Goal: Transaction & Acquisition: Download file/media

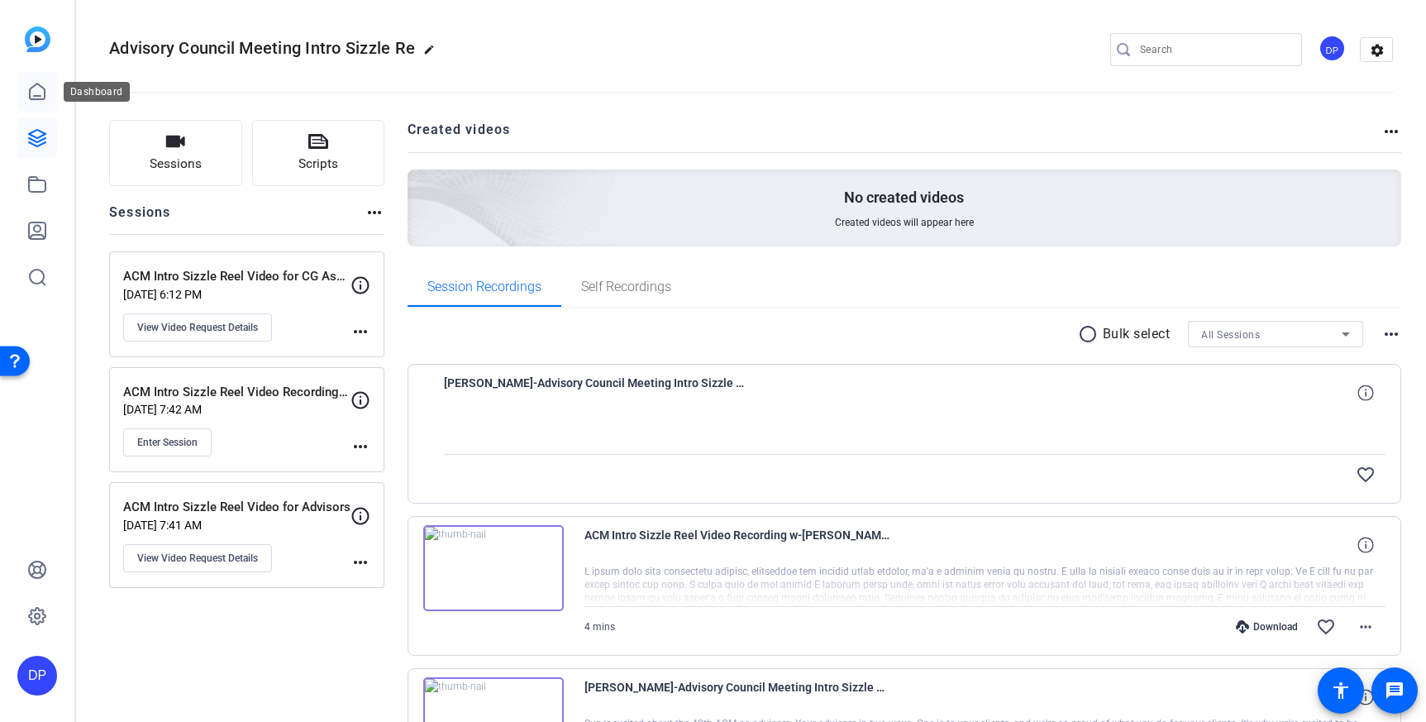
click at [35, 90] on icon at bounding box center [37, 92] width 20 height 20
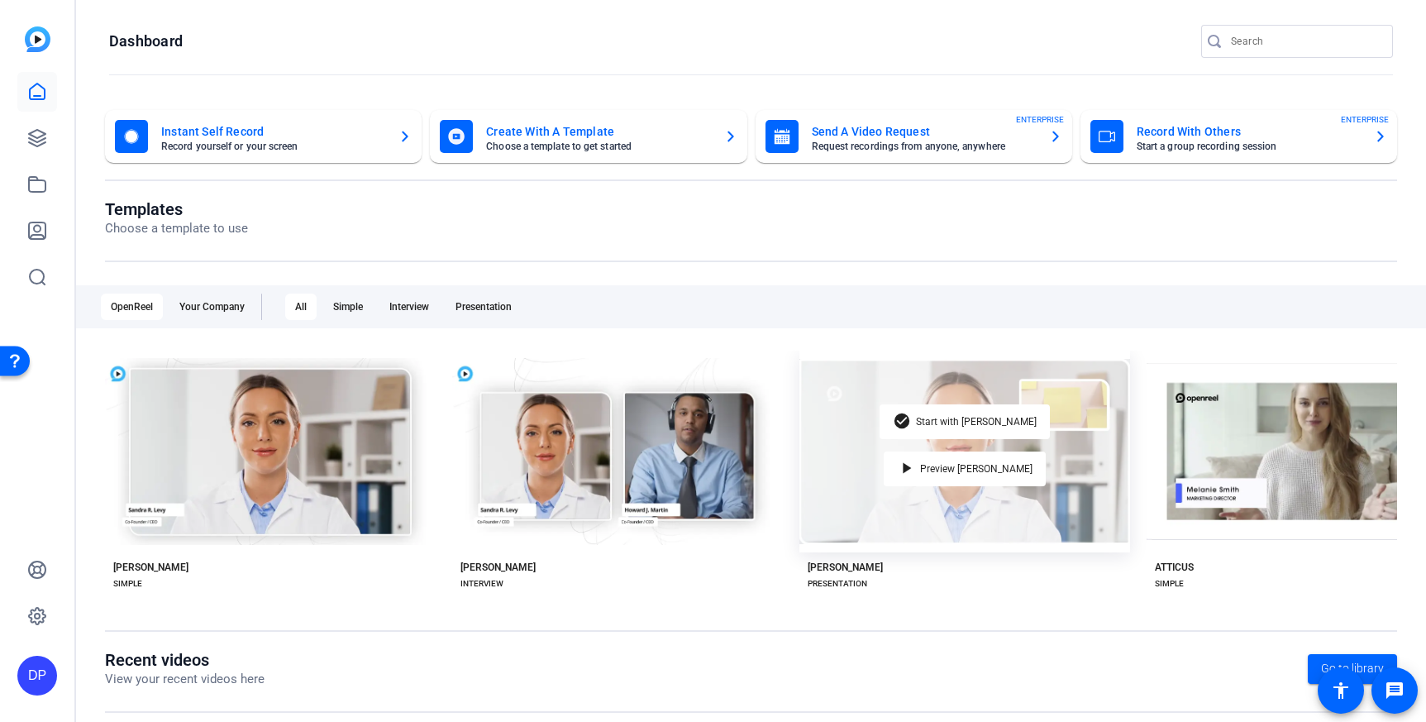
scroll to position [238, 0]
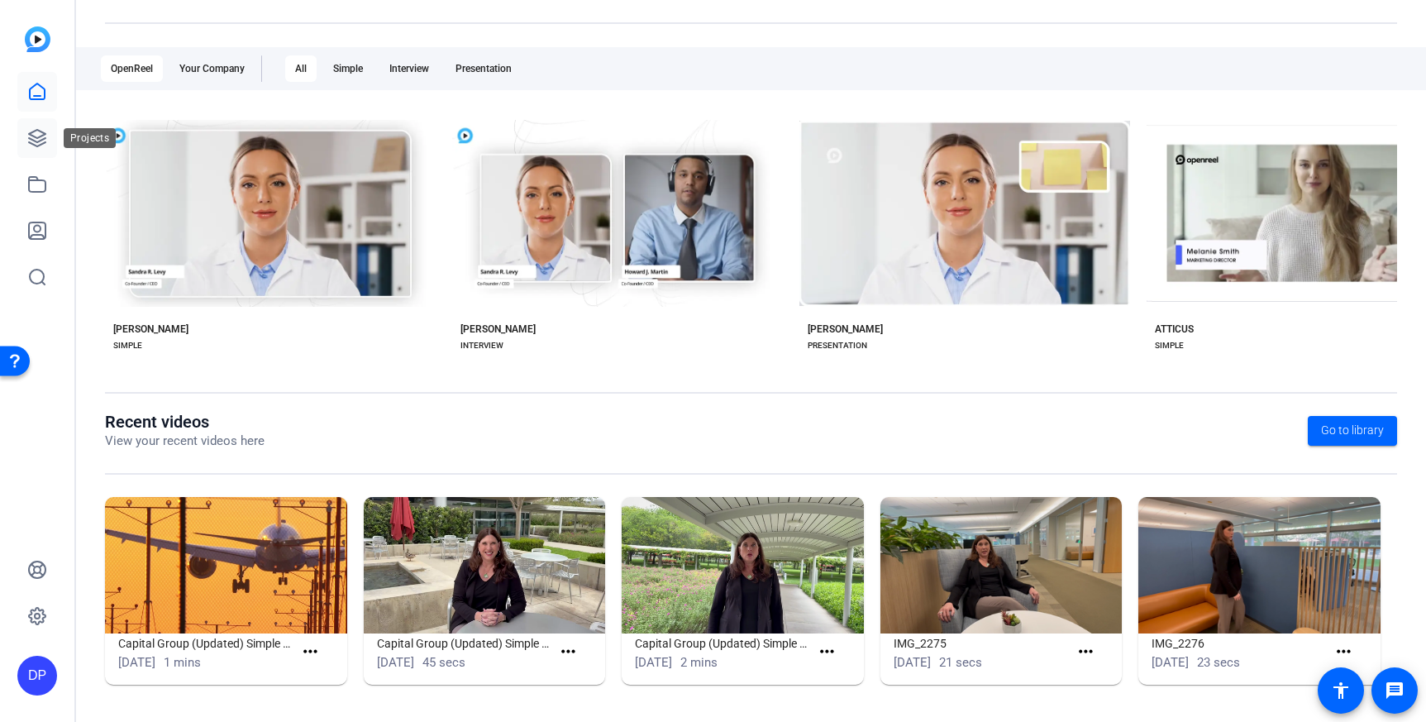
click at [31, 138] on icon at bounding box center [37, 138] width 20 height 20
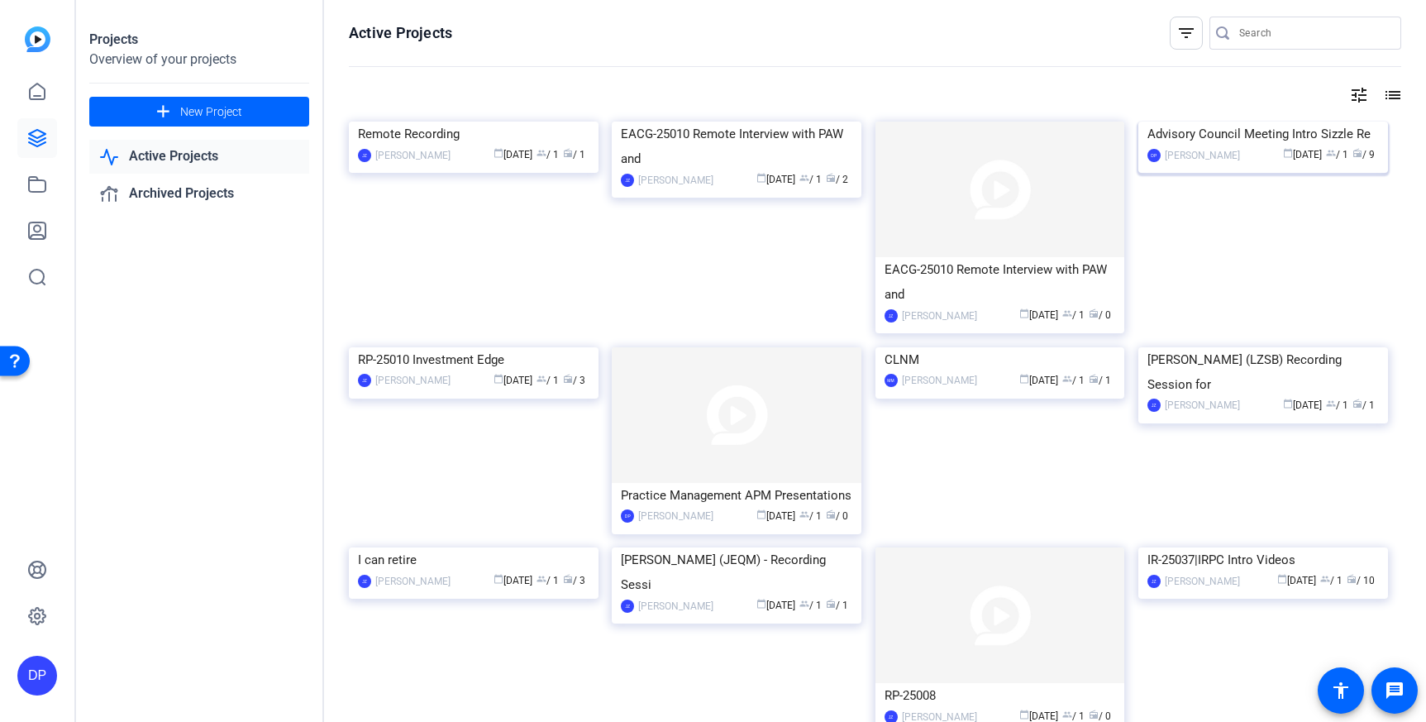
click at [1247, 122] on img at bounding box center [1263, 122] width 250 height 0
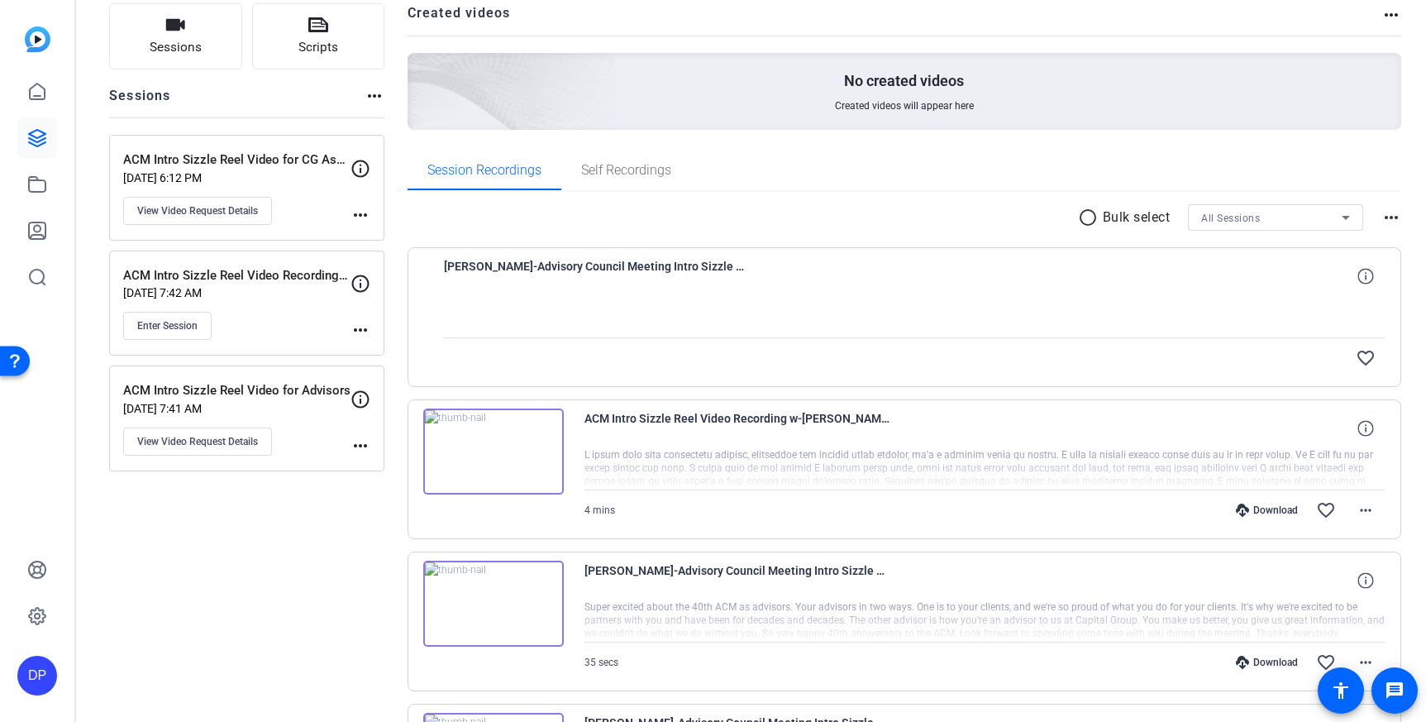
scroll to position [60, 0]
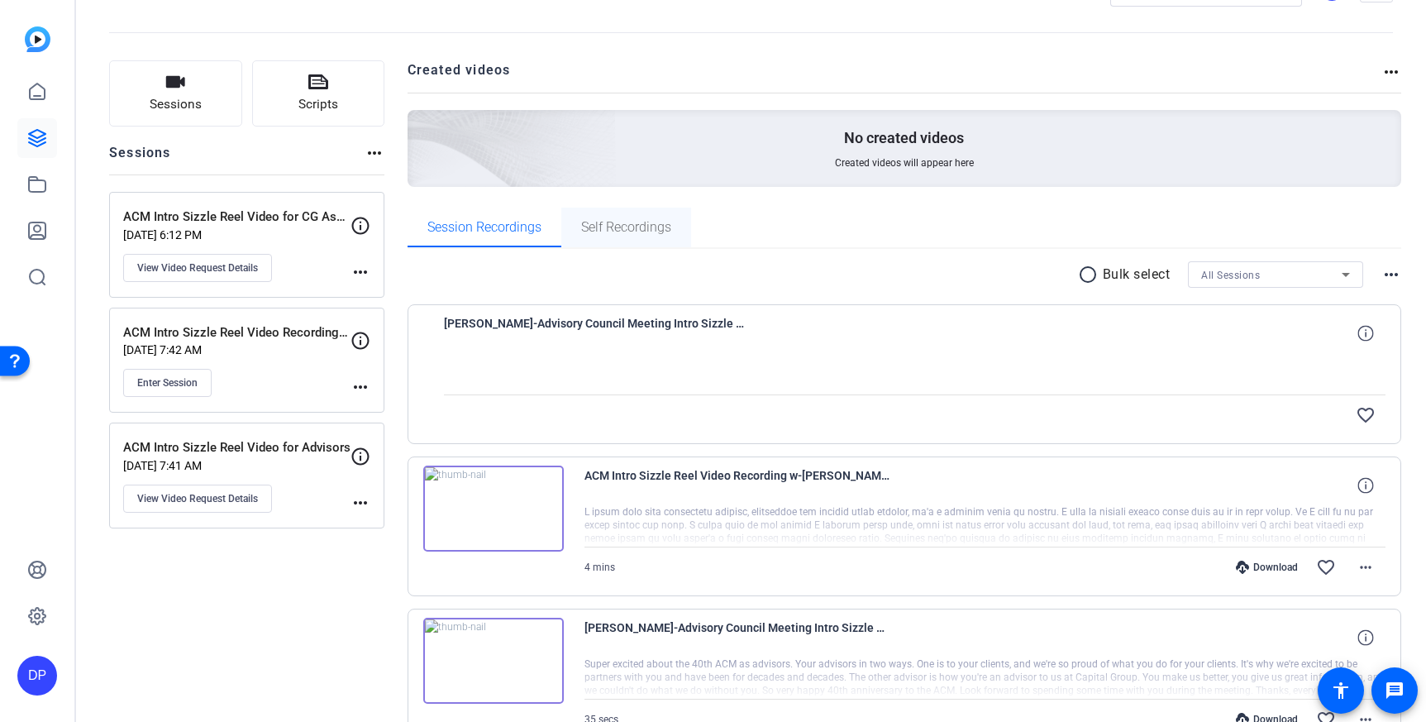
click at [639, 223] on span "Self Recordings" at bounding box center [626, 227] width 90 height 13
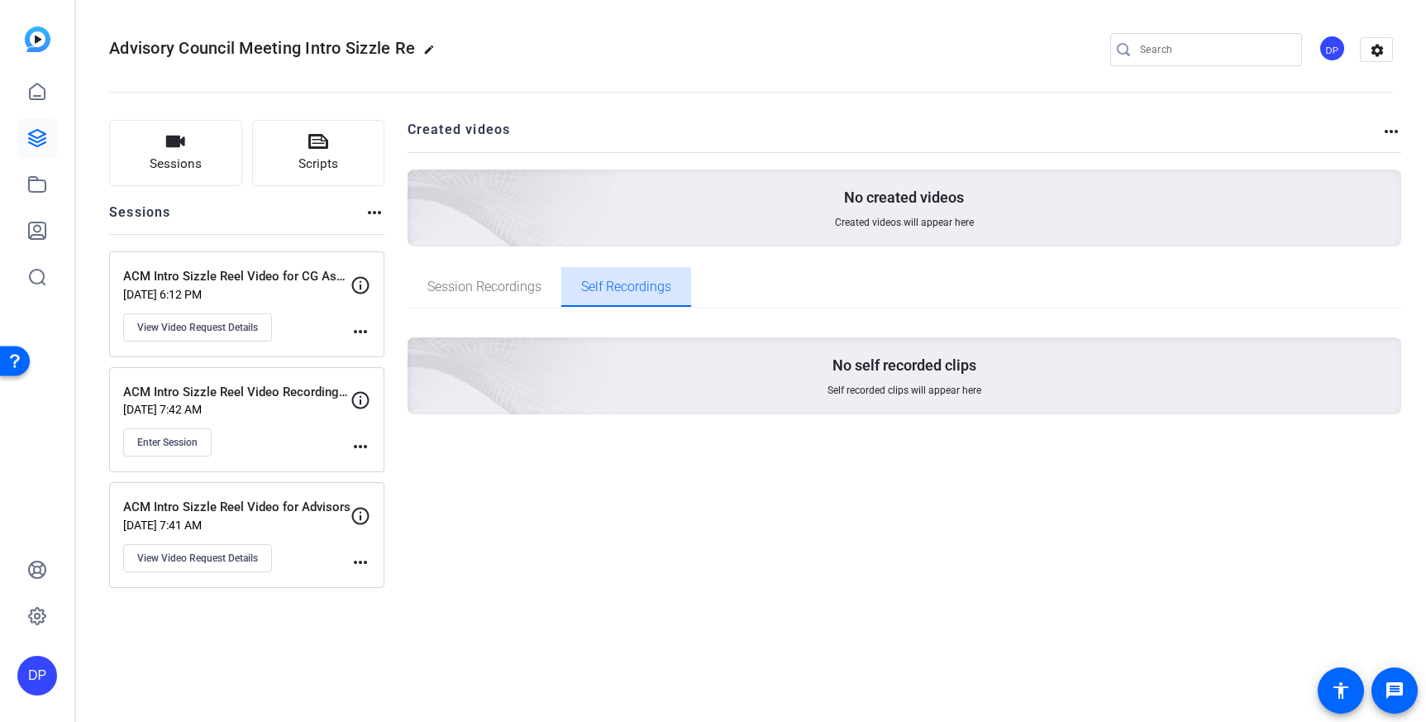
scroll to position [0, 0]
click at [490, 284] on span "Session Recordings" at bounding box center [484, 286] width 114 height 13
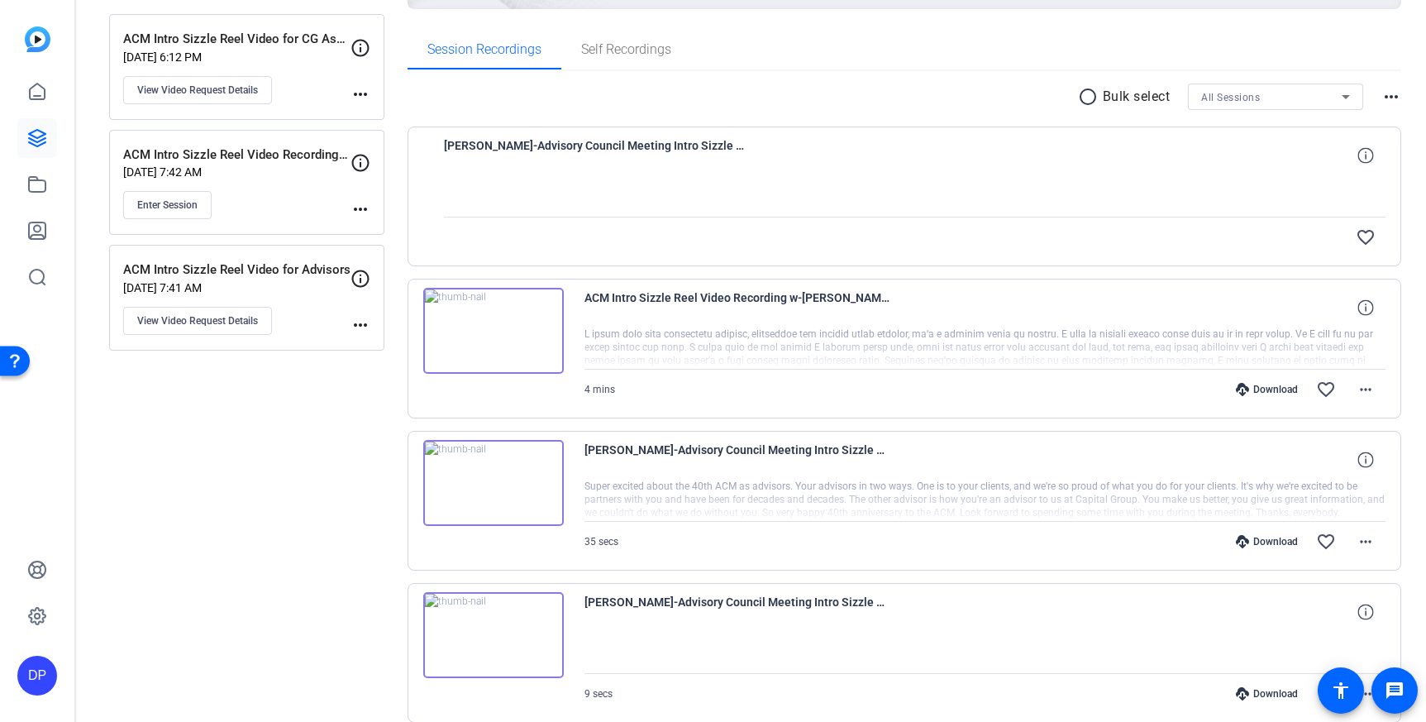
scroll to position [233, 0]
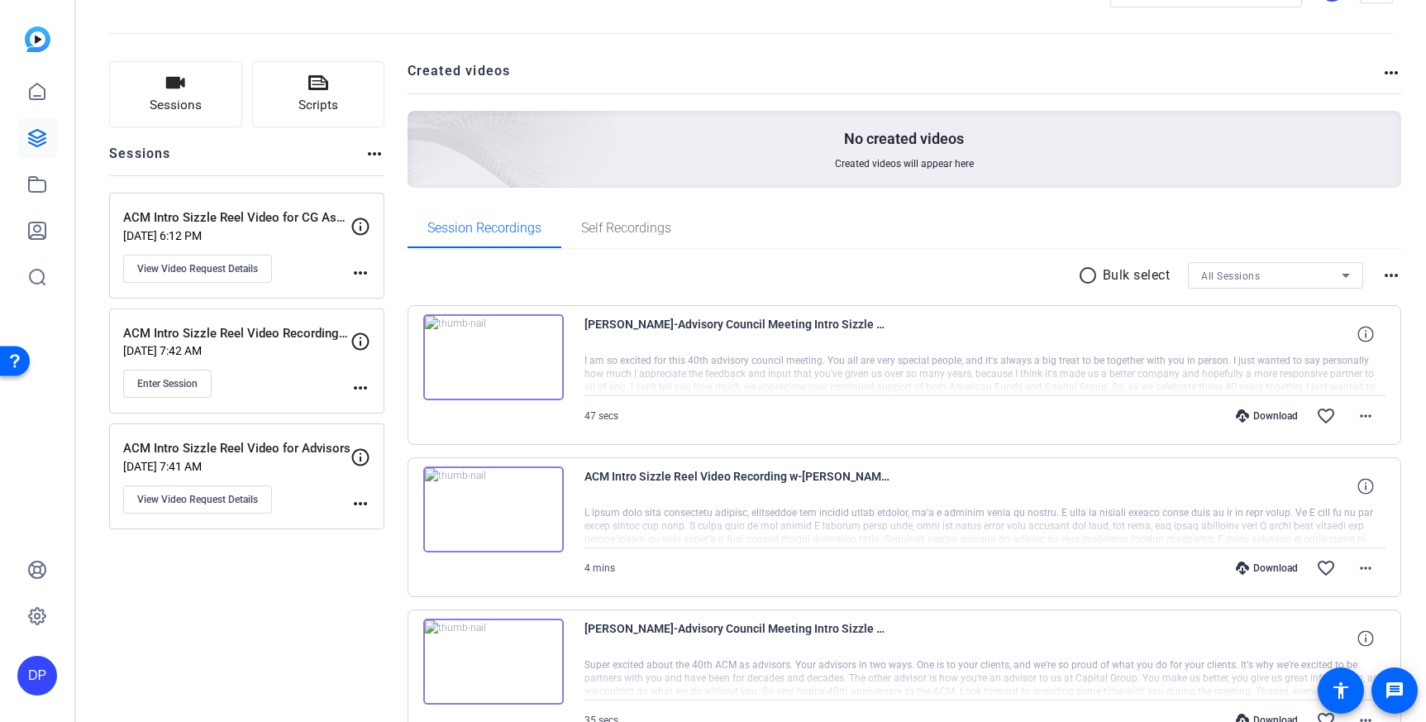
scroll to position [64, 0]
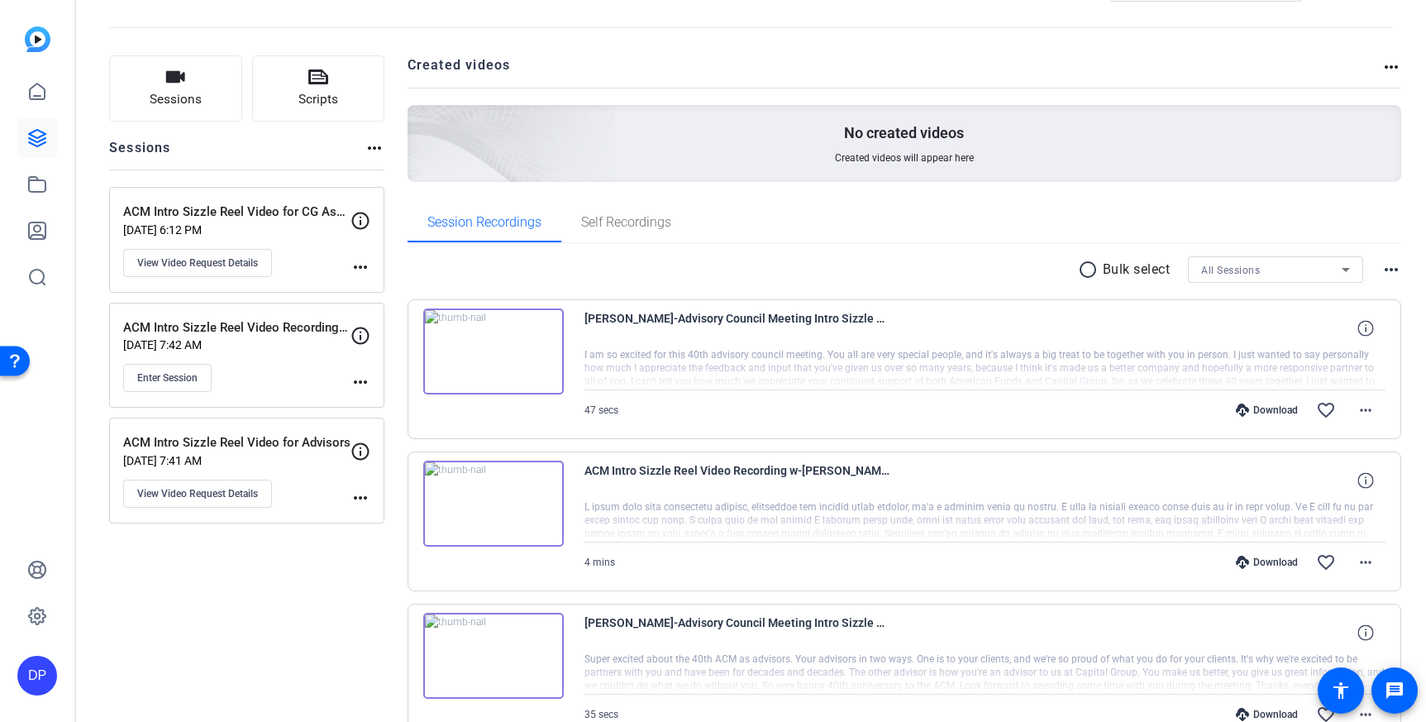
click at [542, 348] on img at bounding box center [493, 351] width 141 height 86
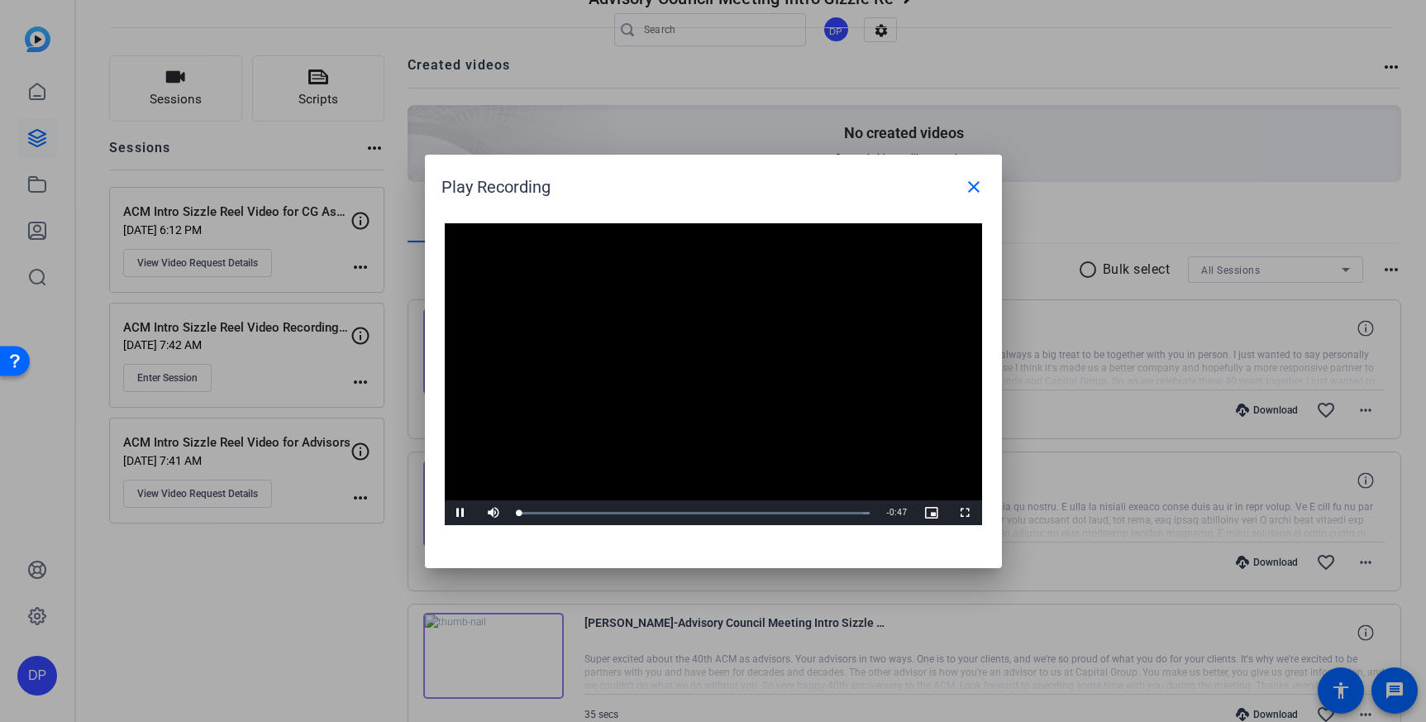
click at [703, 364] on video "Video Player" at bounding box center [713, 374] width 537 height 303
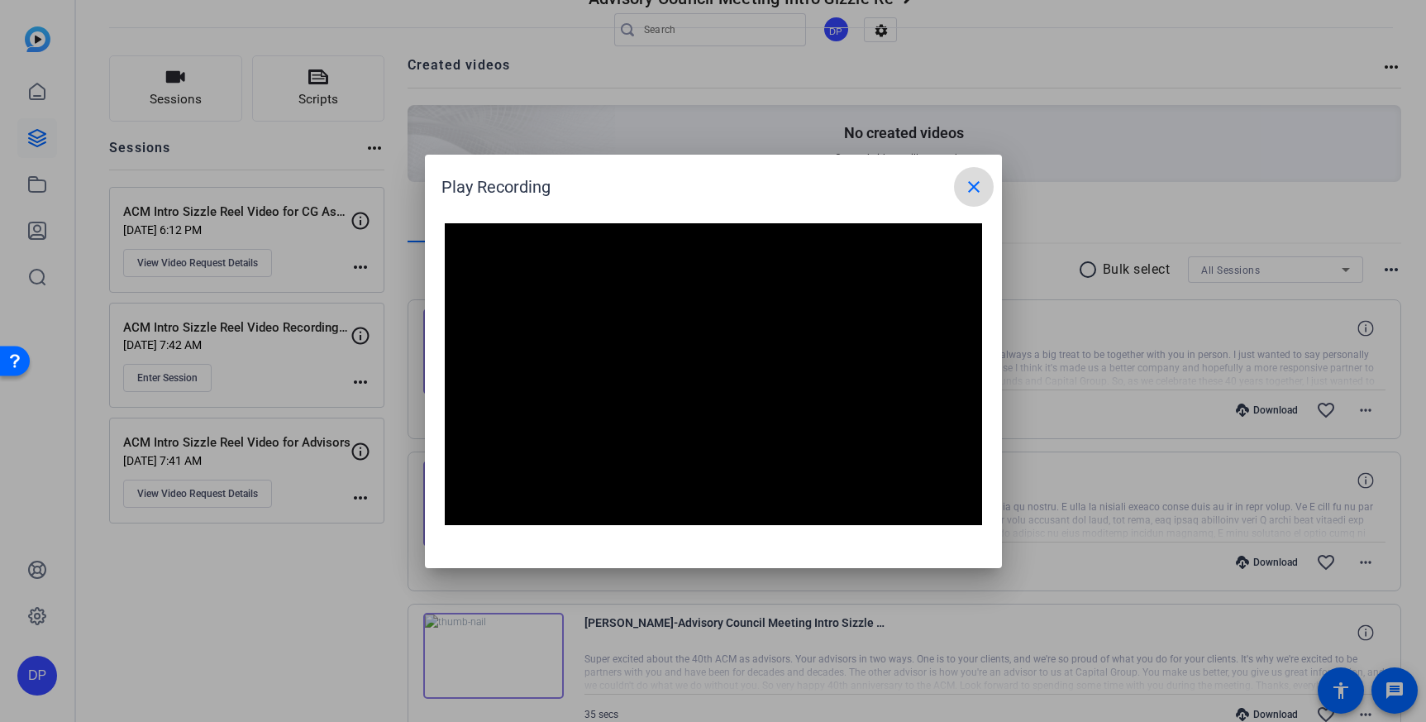
click at [964, 189] on mat-icon "close" at bounding box center [974, 187] width 20 height 20
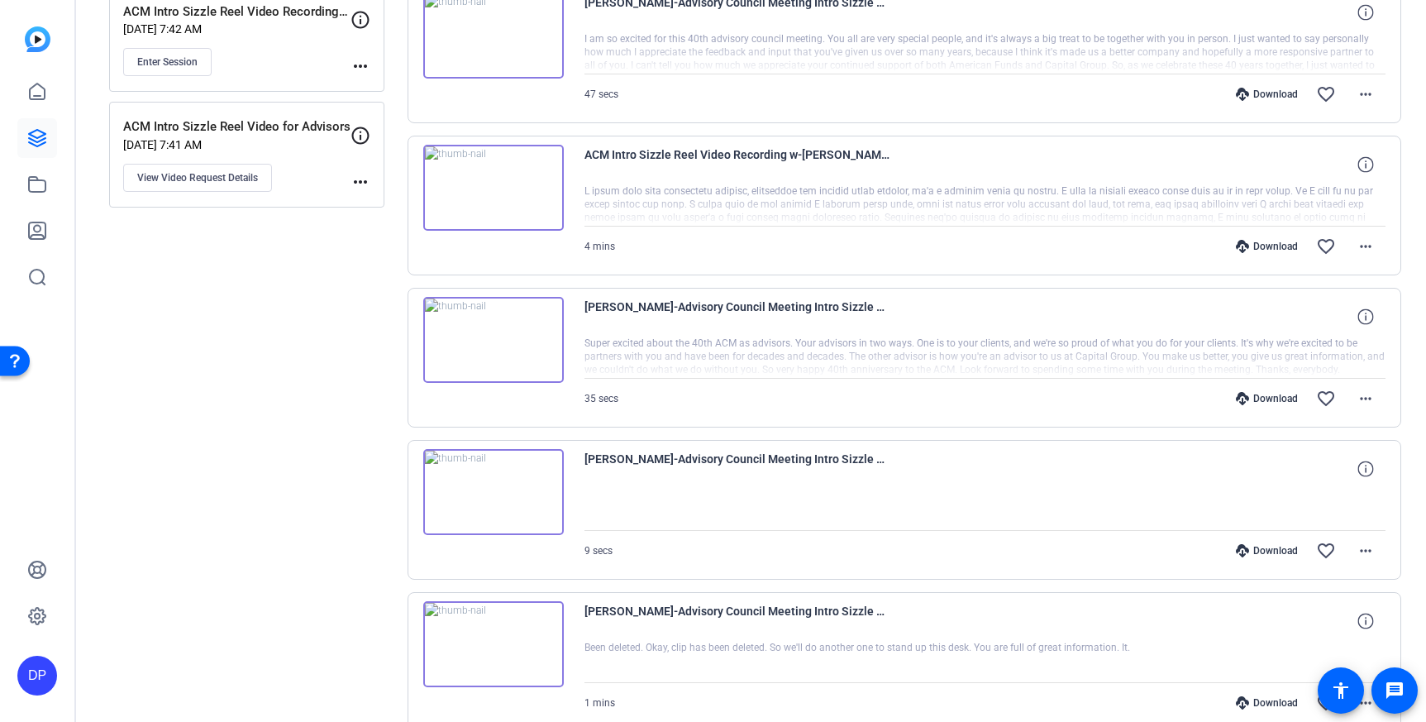
scroll to position [390, 0]
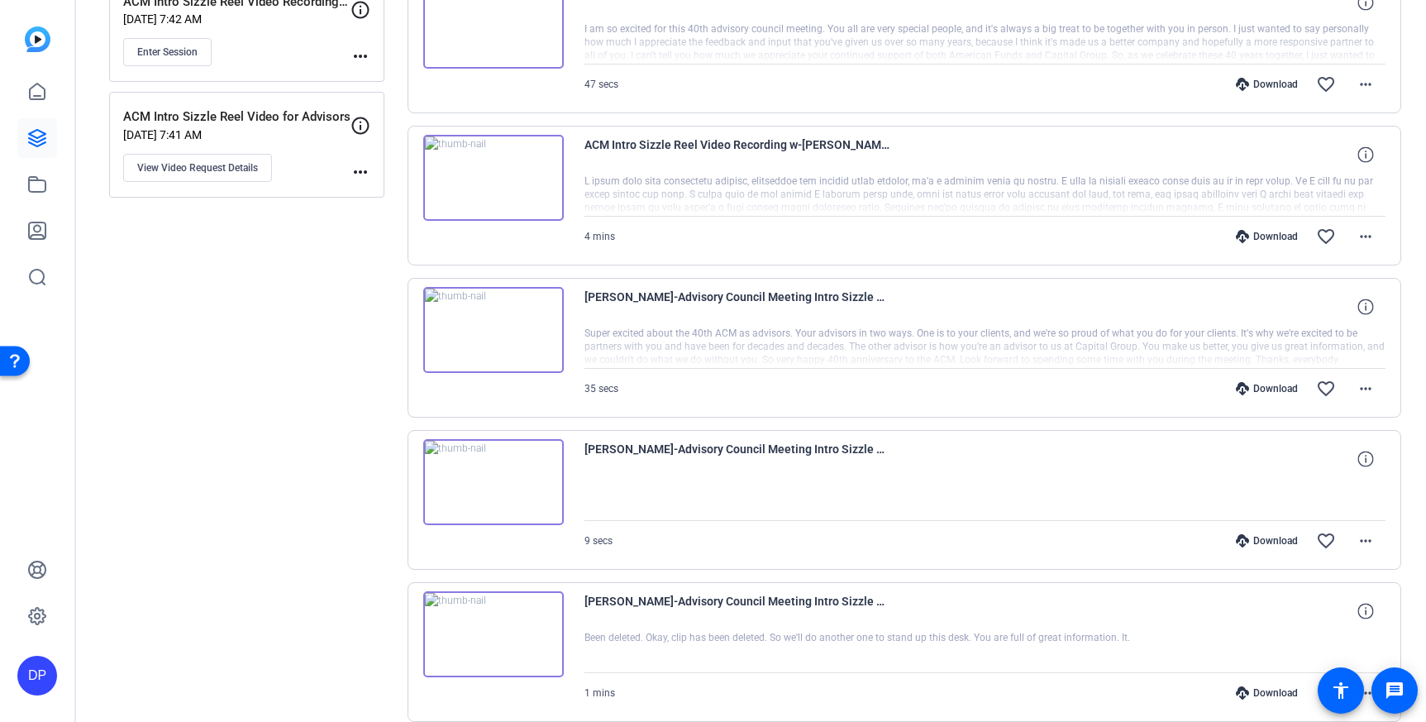
click at [249, 336] on div "Sessions Scripts Sessions more_horiz ACM Intro Sizzle Reel Video for CG Associa…" at bounding box center [246, 556] width 275 height 1653
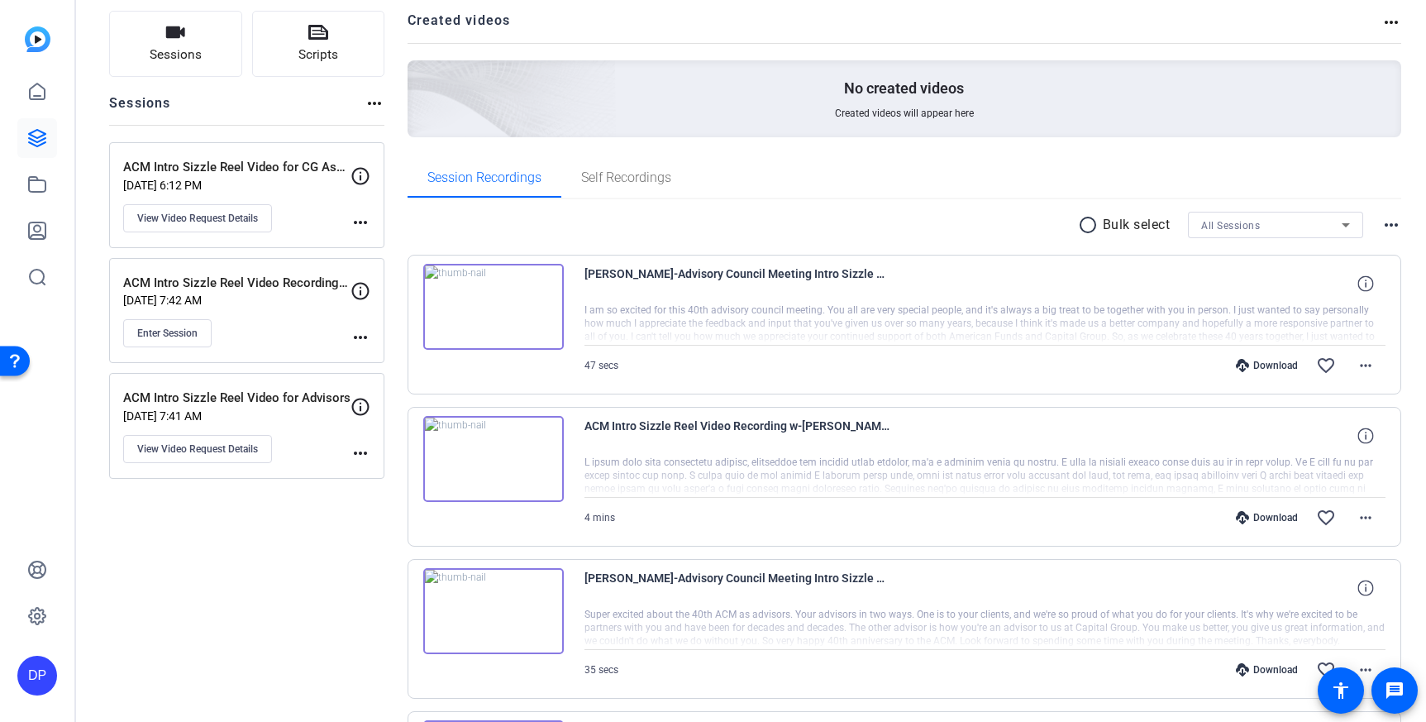
scroll to position [122, 0]
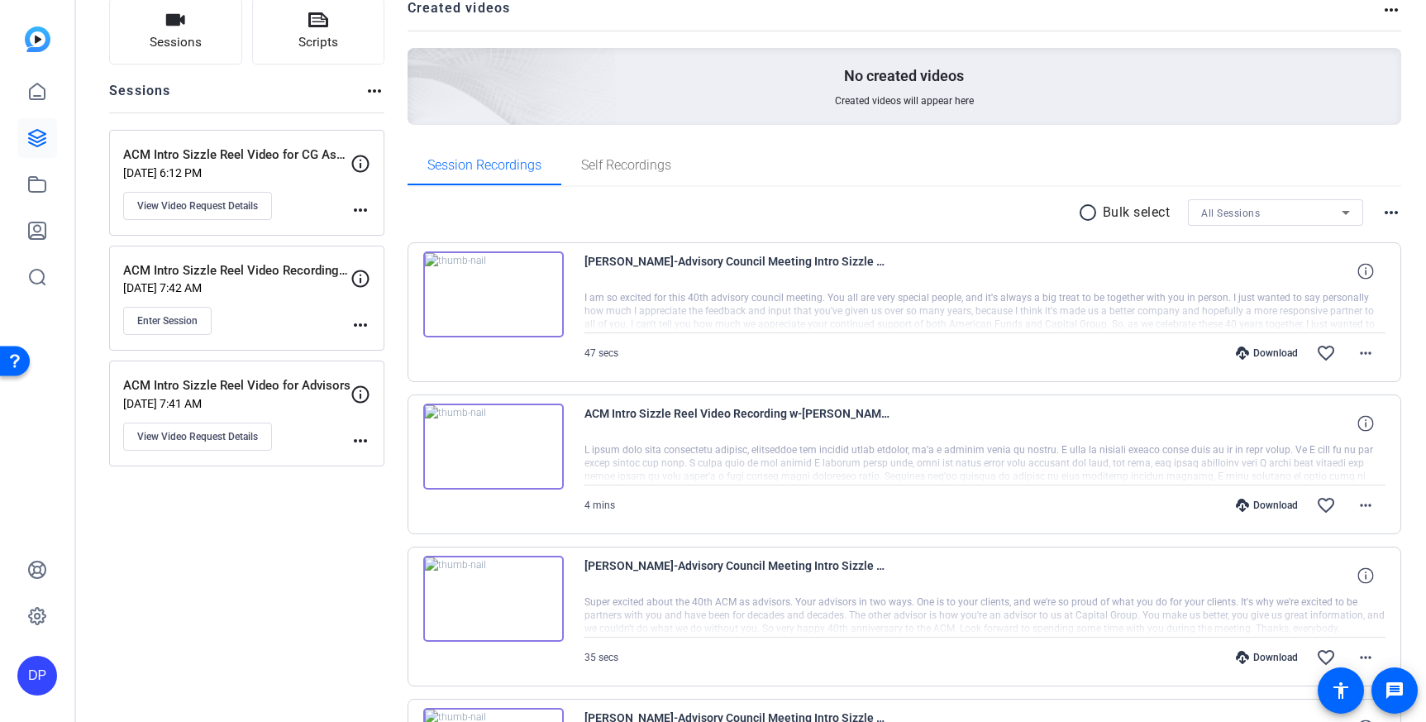
click at [1168, 356] on div "Download favorite_border more_horiz" at bounding box center [1104, 353] width 561 height 40
click at [1363, 350] on mat-icon "more_horiz" at bounding box center [1366, 353] width 20 height 20
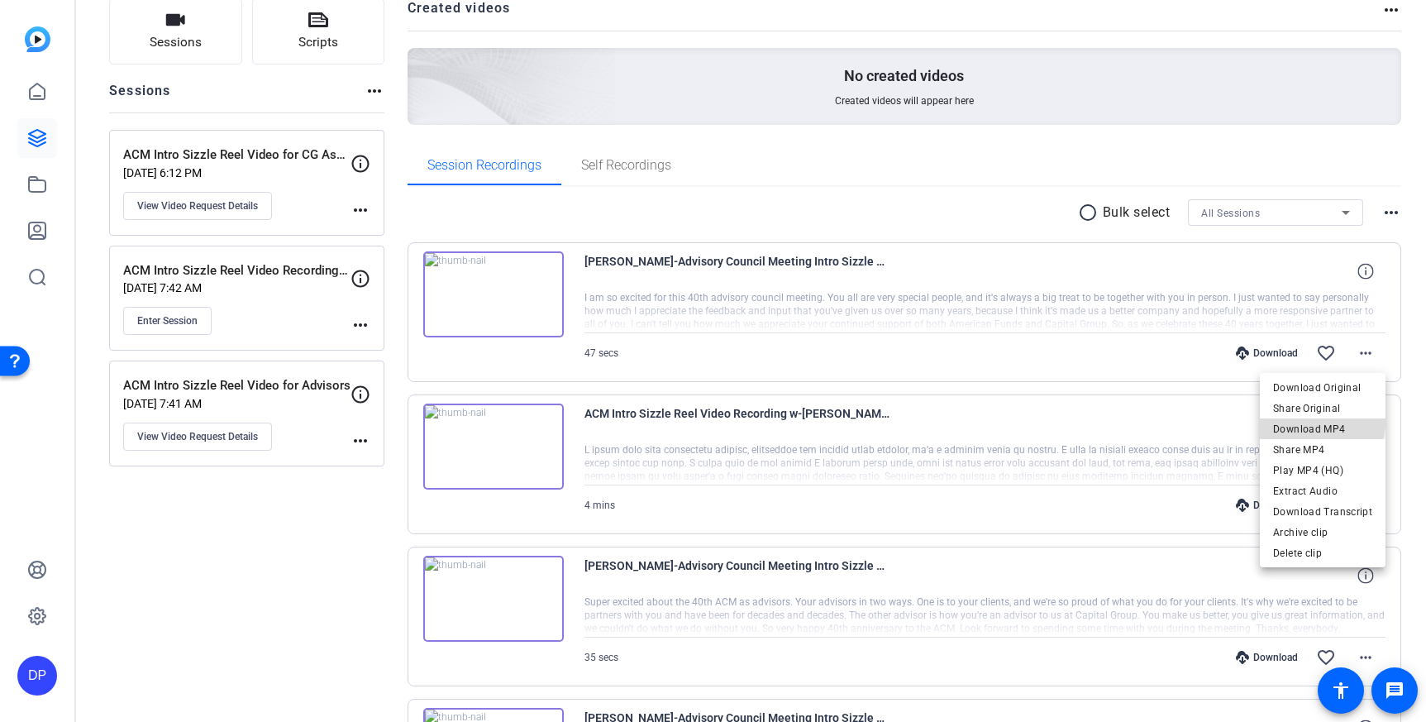
click at [1317, 422] on span "Download MP4" at bounding box center [1322, 429] width 99 height 20
